Goal: Information Seeking & Learning: Learn about a topic

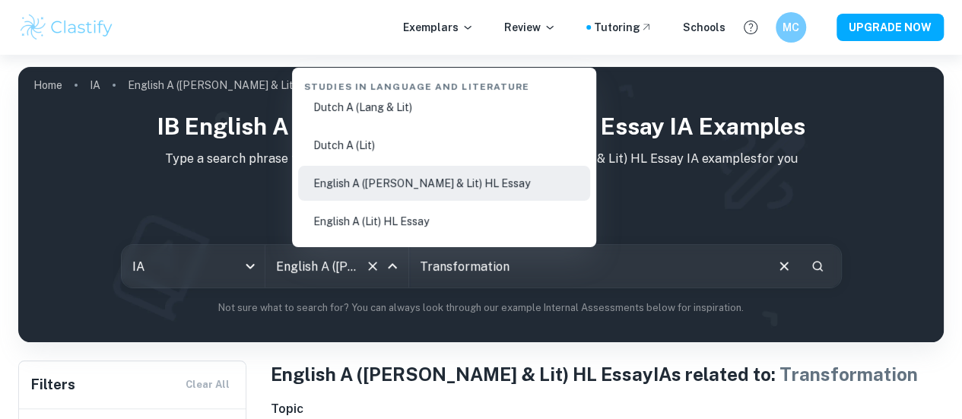
scroll to position [170, 0]
click at [249, 244] on div "IB English A (Lang & Lit) HL Essay IA examples Type a search phrase to find the…" at bounding box center [480, 213] width 901 height 206
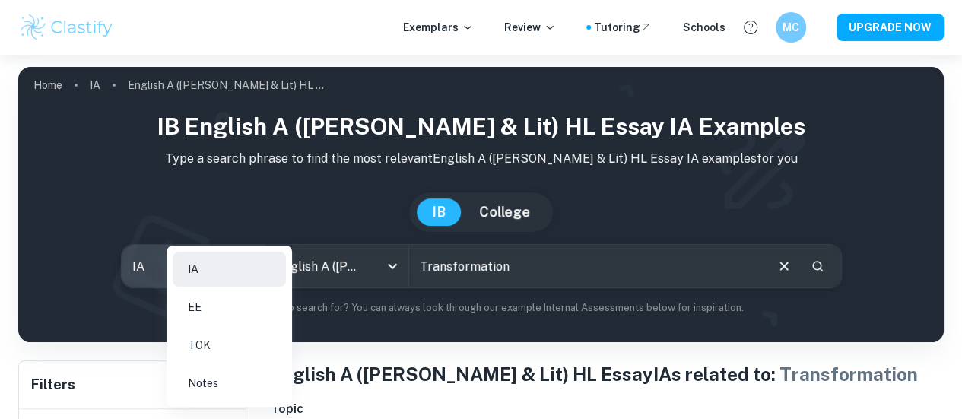
click at [246, 275] on body "We value your privacy We use cookies to enhance your browsing experience, serve…" at bounding box center [481, 264] width 962 height 419
click at [237, 316] on li "EE" at bounding box center [229, 307] width 113 height 35
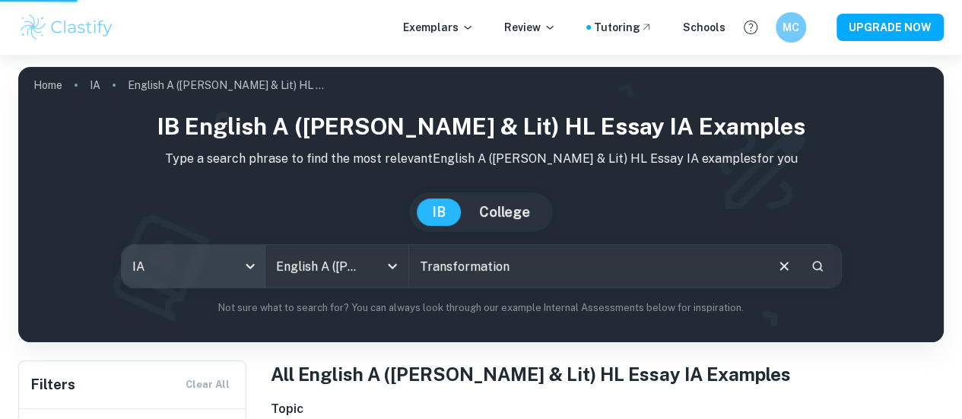
scroll to position [0, 0]
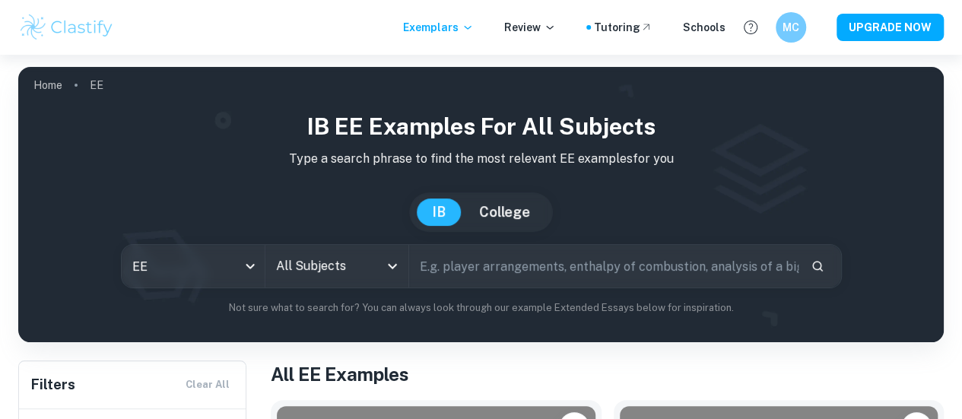
click at [379, 258] on input "All Subjects" at bounding box center [325, 266] width 106 height 29
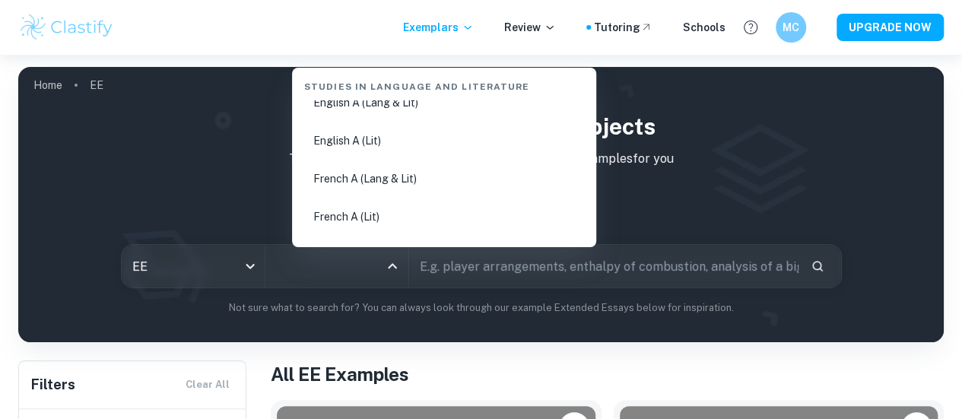
scroll to position [226, 0]
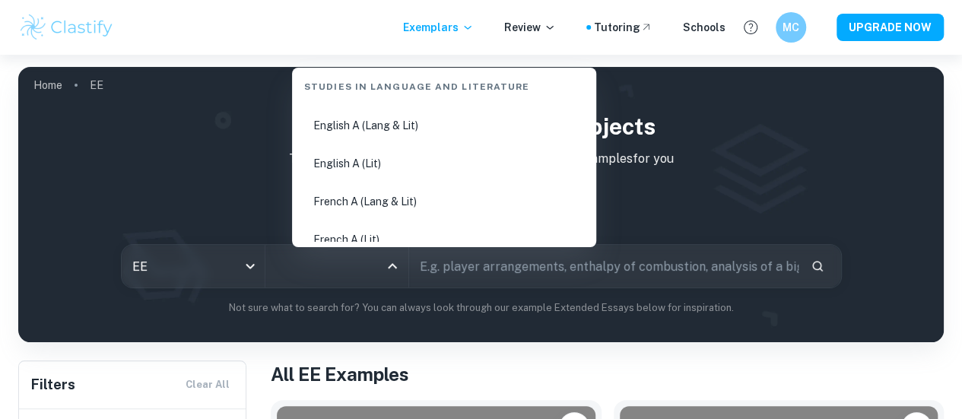
click at [387, 162] on li "English A (Lit)" at bounding box center [444, 163] width 292 height 35
type input "English A (Lit)"
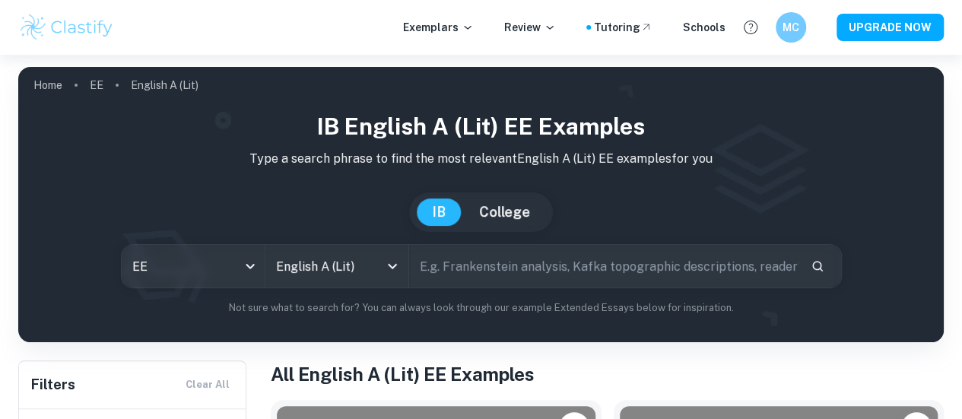
click at [496, 279] on input "text" at bounding box center [603, 266] width 389 height 43
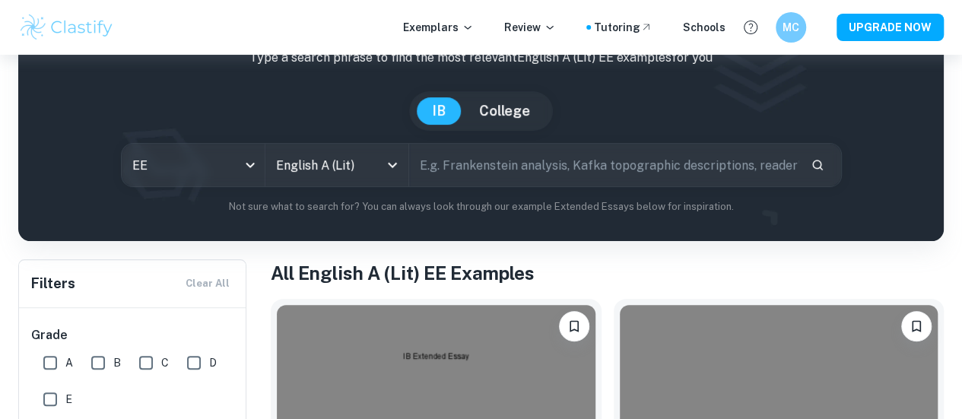
scroll to position [102, 0]
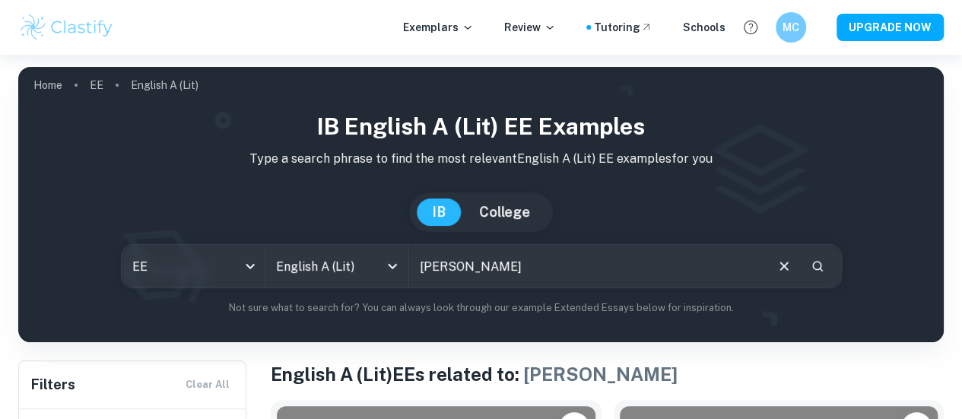
click at [500, 264] on input "[PERSON_NAME]" at bounding box center [586, 266] width 354 height 43
drag, startPoint x: 515, startPoint y: 273, endPoint x: 333, endPoint y: 282, distance: 182.0
click at [333, 282] on div "EE ee All Subjects English A (Lit) All Subjects [PERSON_NAME] ​" at bounding box center [481, 266] width 721 height 44
type input "poetry"
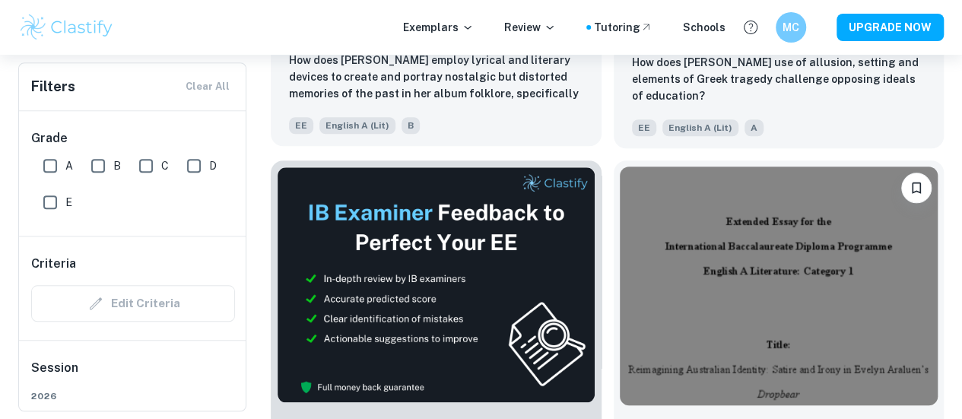
scroll to position [611, 0]
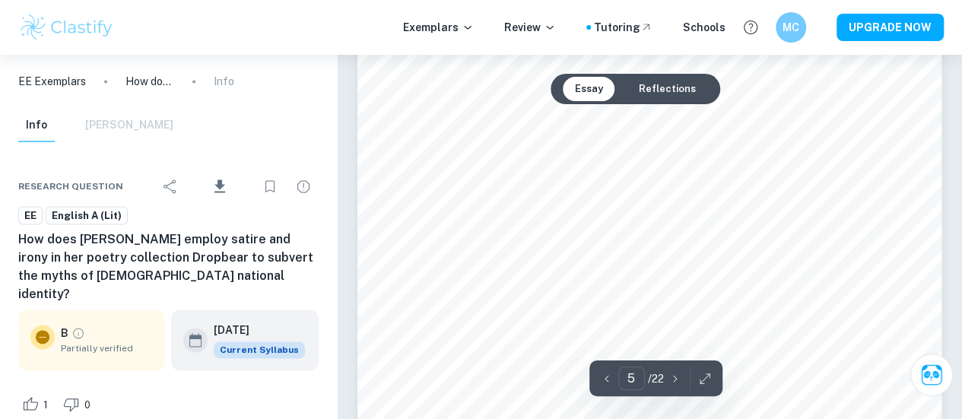
scroll to position [4014, 0]
type input "7"
